Goal: Check status: Check status

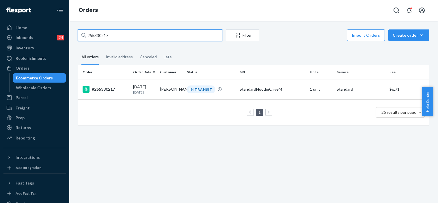
click at [99, 33] on input "255330217" at bounding box center [150, 35] width 144 height 12
paste input "3126"
type input "255333126"
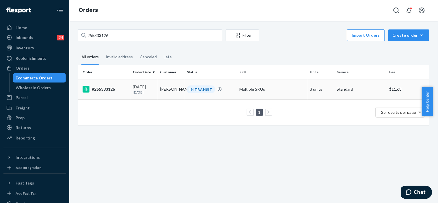
click at [169, 95] on td "[PERSON_NAME]" at bounding box center [171, 89] width 27 height 20
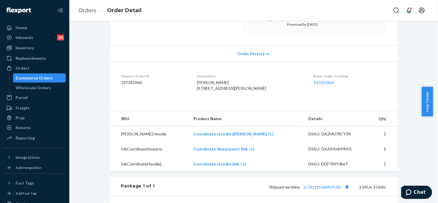
scroll to position [142, 0]
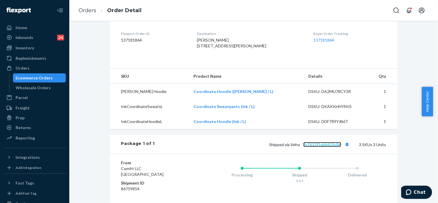
click at [313, 147] on link "2c7612f1d64419c86" at bounding box center [322, 144] width 38 height 5
click at [27, 47] on div "Inventory" at bounding box center [25, 48] width 18 height 6
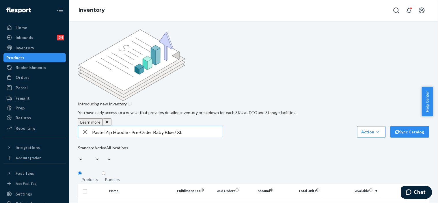
drag, startPoint x: 130, startPoint y: 84, endPoint x: 151, endPoint y: 84, distance: 21.4
click at [151, 126] on input "Pastel Zip Hoodie - Pre-Order Baby Blue / XL" at bounding box center [157, 132] width 130 height 12
type input "Pastel Zip Hoodie - Baby Blue / XL"
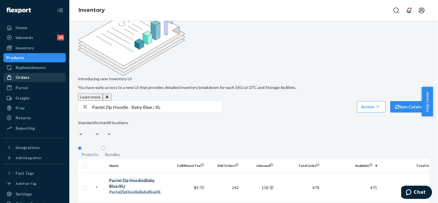
click at [33, 80] on div "Orders" at bounding box center [34, 77] width 61 height 8
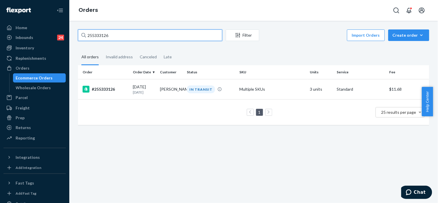
click at [105, 35] on input "255333126" at bounding box center [150, 35] width 144 height 12
paste input "3376333"
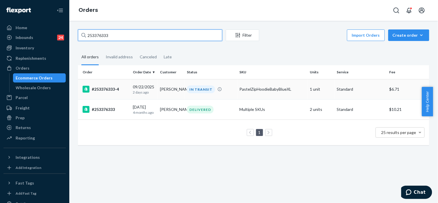
type input "253376333"
click at [228, 92] on div "IN TRANSIT" at bounding box center [211, 89] width 50 height 8
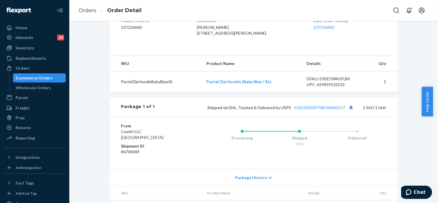
scroll to position [191, 0]
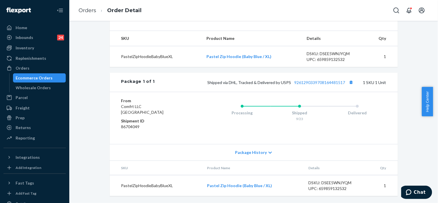
click at [264, 151] on div "Package History" at bounding box center [254, 152] width 288 height 16
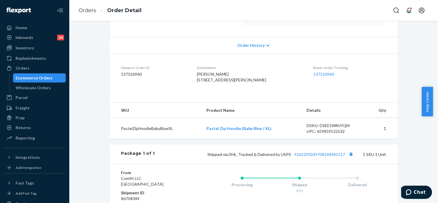
scroll to position [108, 0]
click at [322, 156] on link "9261290339708164481517" at bounding box center [319, 153] width 51 height 5
